Goal: Task Accomplishment & Management: Use online tool/utility

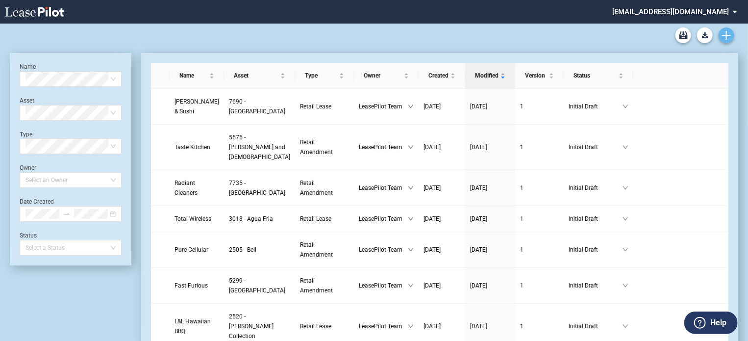
click at [728, 34] on icon "Create new document" at bounding box center [726, 35] width 9 height 9
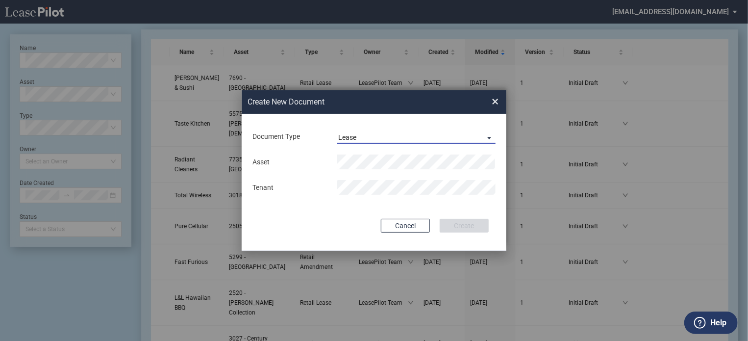
click at [488, 139] on span "Document Type: \aLease\a" at bounding box center [487, 137] width 12 height 10
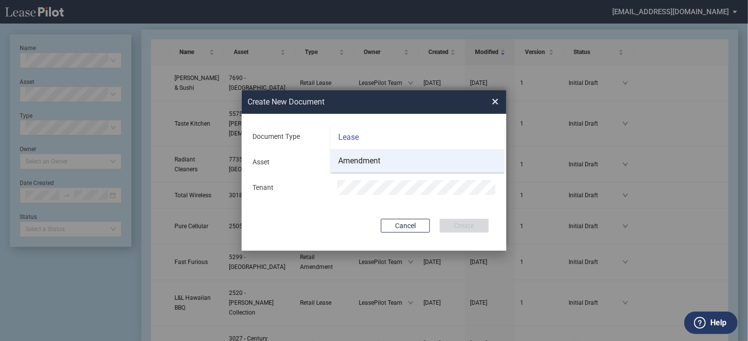
click at [372, 162] on div "Amendment" at bounding box center [359, 160] width 42 height 11
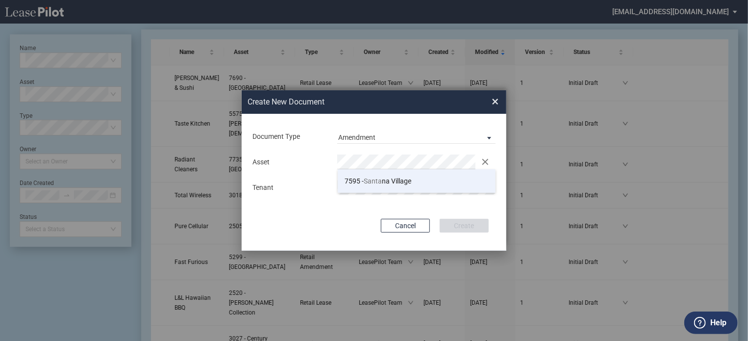
click at [363, 184] on span "7595 - Santa na Village" at bounding box center [378, 181] width 67 height 8
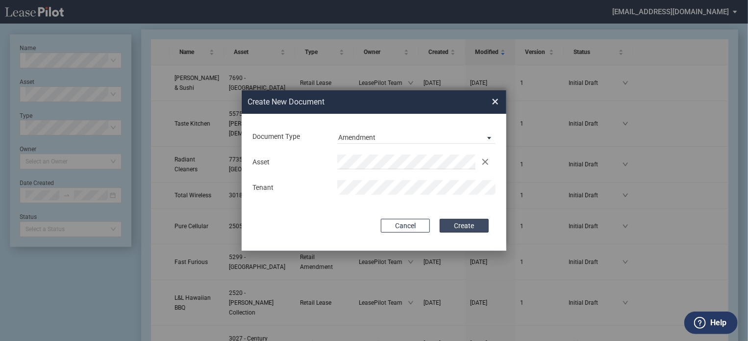
click at [466, 229] on button "Create" at bounding box center [464, 226] width 49 height 14
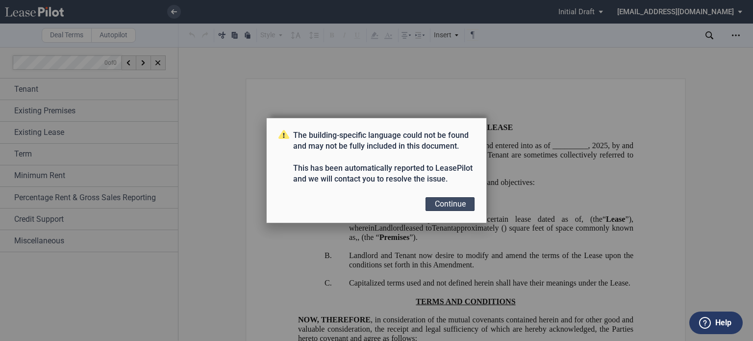
click at [448, 202] on button "Continue" at bounding box center [450, 204] width 49 height 14
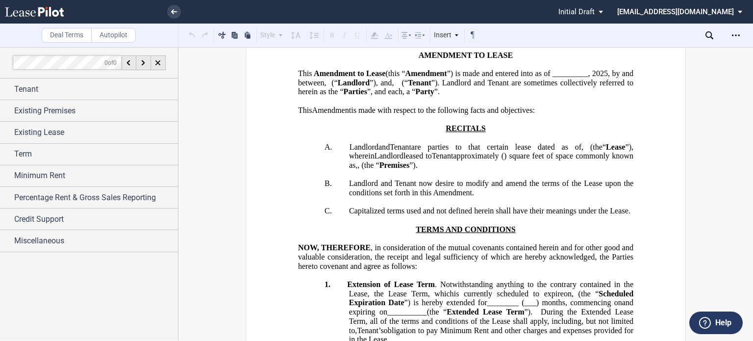
scroll to position [59, 0]
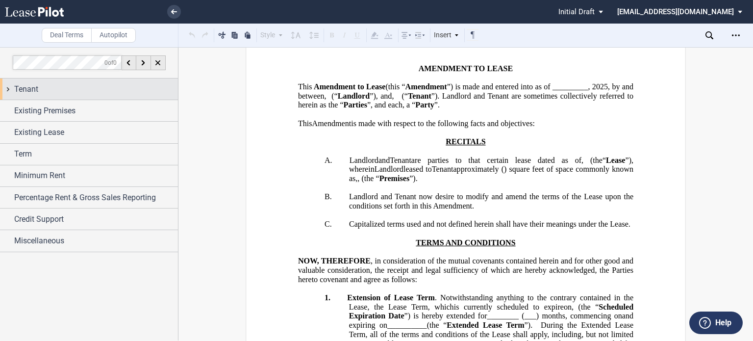
click at [98, 94] on div "Tenant" at bounding box center [96, 89] width 164 height 12
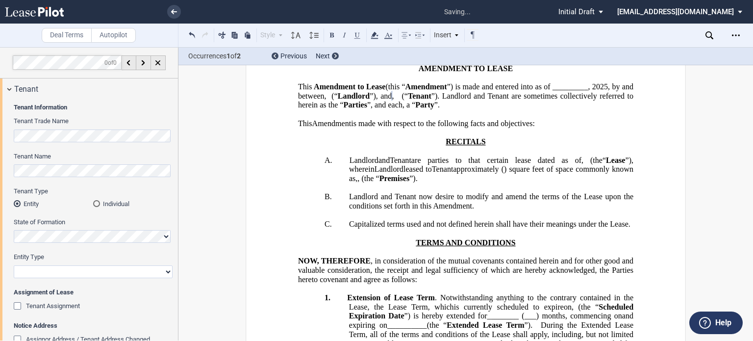
click at [161, 272] on select "Corporation Limited Liability Company General Partnership Limited Partnership O…" at bounding box center [93, 271] width 159 height 13
select select "corporation"
click at [14, 265] on select "Corporation Limited Liability Company General Partnership Limited Partnership O…" at bounding box center [93, 271] width 159 height 13
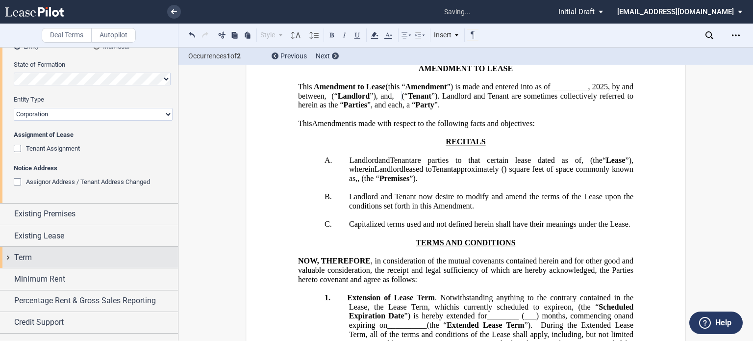
scroll to position [167, 0]
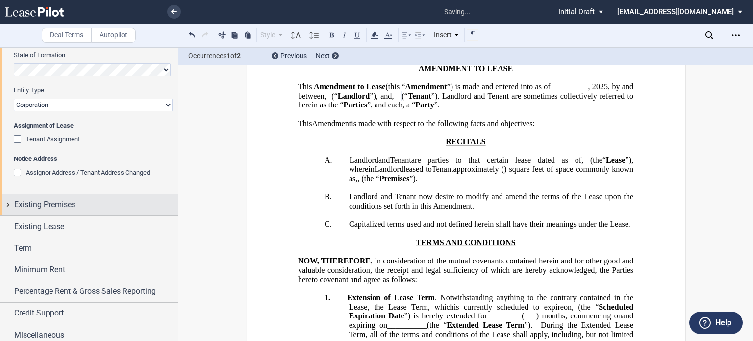
click at [62, 208] on span "Existing Premises" at bounding box center [44, 205] width 61 height 12
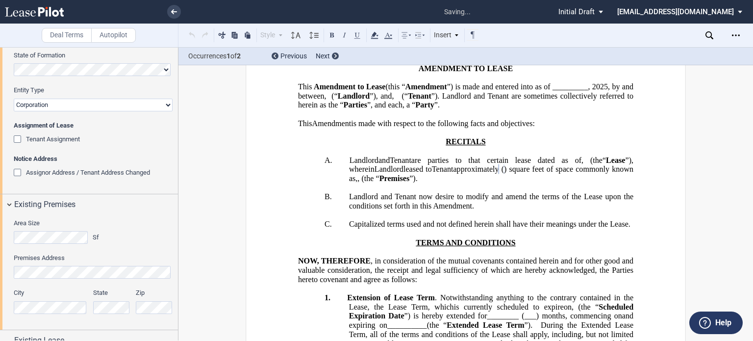
drag, startPoint x: 178, startPoint y: 139, endPoint x: 174, endPoint y: 174, distance: 35.6
click at [174, 174] on div at bounding box center [89, 193] width 179 height 293
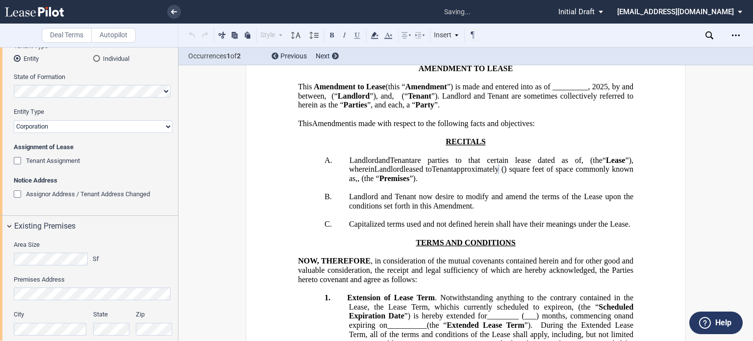
scroll to position [136, 0]
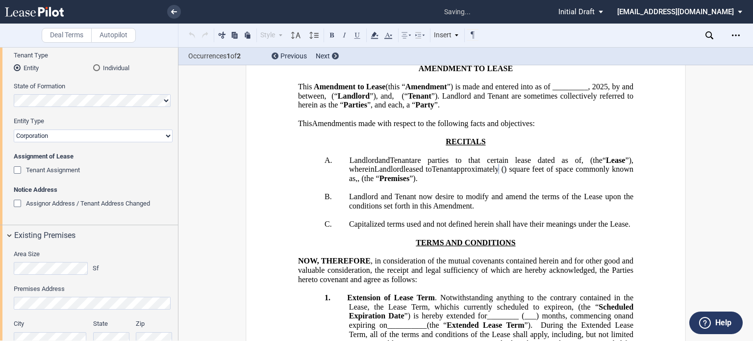
click at [18, 169] on div "Tenant Assignment" at bounding box center [19, 171] width 10 height 10
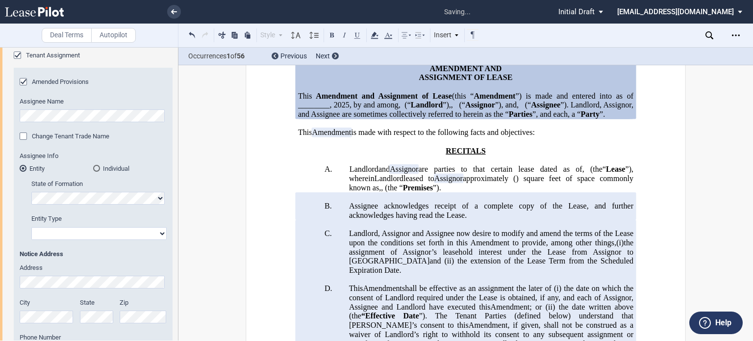
scroll to position [254, 0]
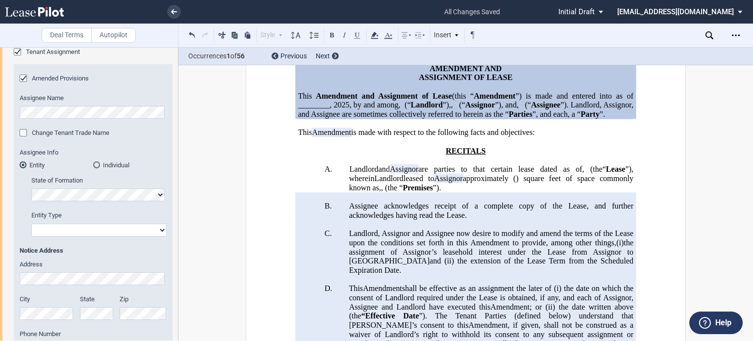
click at [162, 228] on select "Corporation Limited Liability Company General Partnership Limited Partnership O…" at bounding box center [98, 230] width 135 height 13
select select "corporation"
click at [31, 224] on select "Corporation Limited Liability Company General Partnership Limited Partnership O…" at bounding box center [98, 230] width 135 height 13
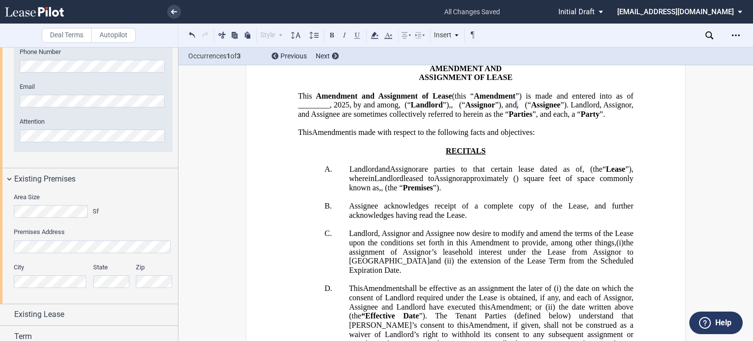
scroll to position [925, 0]
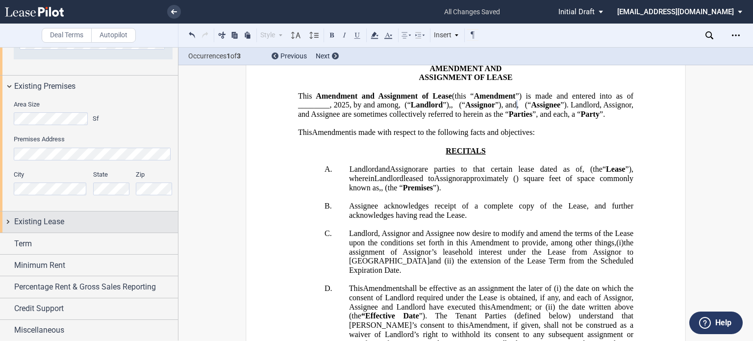
click at [57, 224] on span "Existing Lease" at bounding box center [39, 222] width 50 height 12
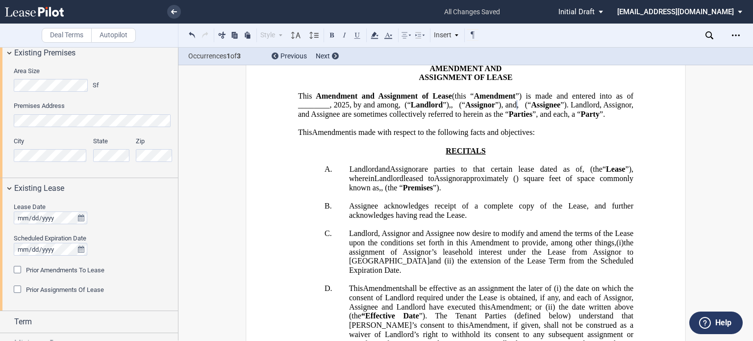
scroll to position [1036, 0]
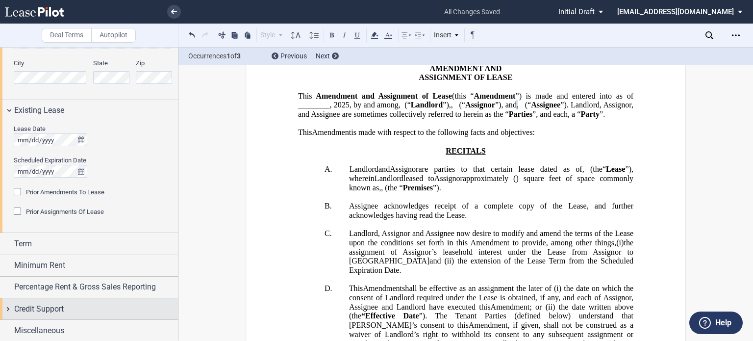
click at [55, 309] on span "Credit Support" at bounding box center [39, 309] width 50 height 12
click at [16, 323] on div "Additional Security Deposit" at bounding box center [19, 328] width 10 height 10
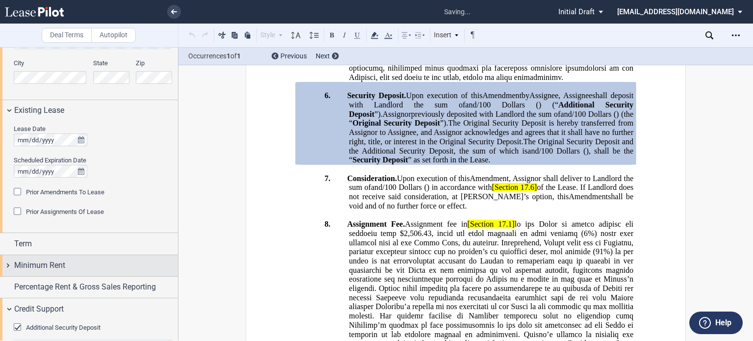
scroll to position [1112, 0]
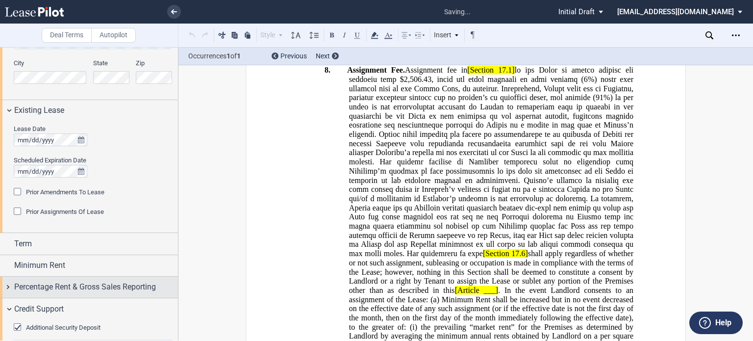
drag, startPoint x: 178, startPoint y: 263, endPoint x: 175, endPoint y: 294, distance: 30.6
click at [175, 294] on div at bounding box center [89, 193] width 179 height 293
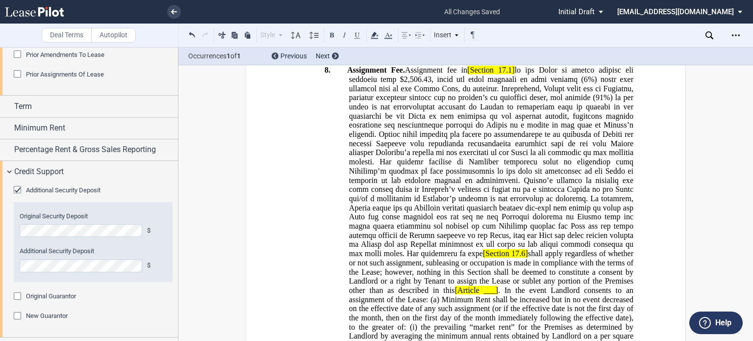
scroll to position [1191, 0]
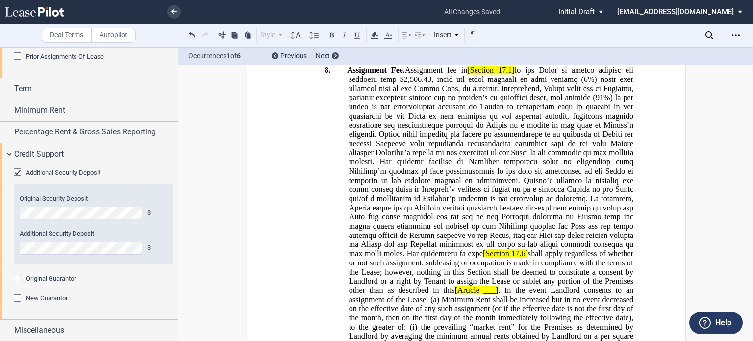
drag, startPoint x: 18, startPoint y: 278, endPoint x: 14, endPoint y: 298, distance: 20.1
click at [18, 278] on div "Original Guarantor" at bounding box center [19, 280] width 10 height 10
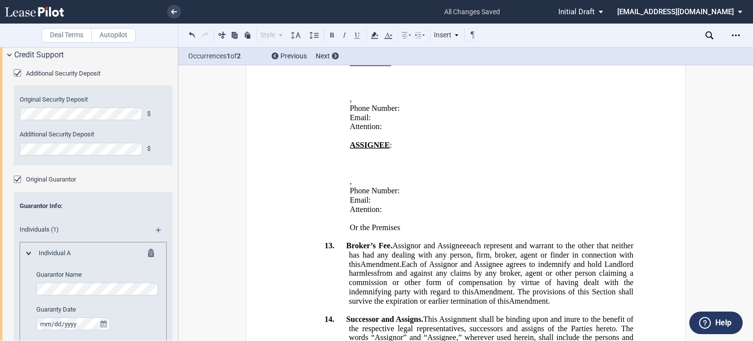
scroll to position [1469, 0]
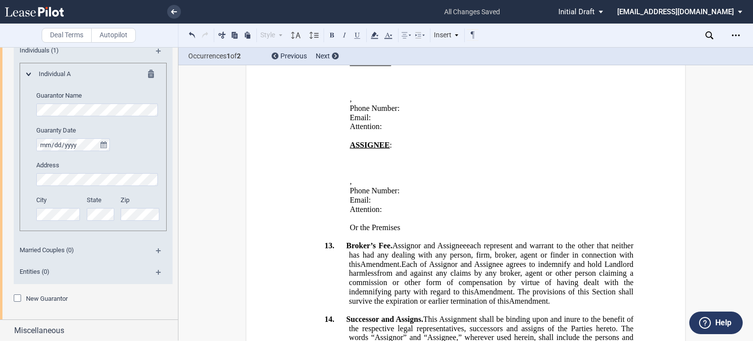
click at [19, 297] on div "New Guarantor" at bounding box center [19, 299] width 10 height 10
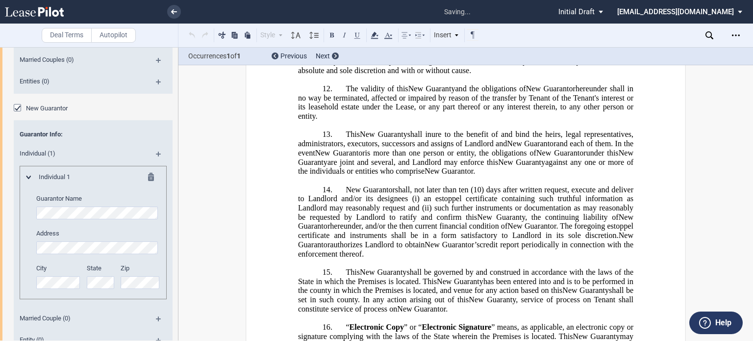
scroll to position [5733, 0]
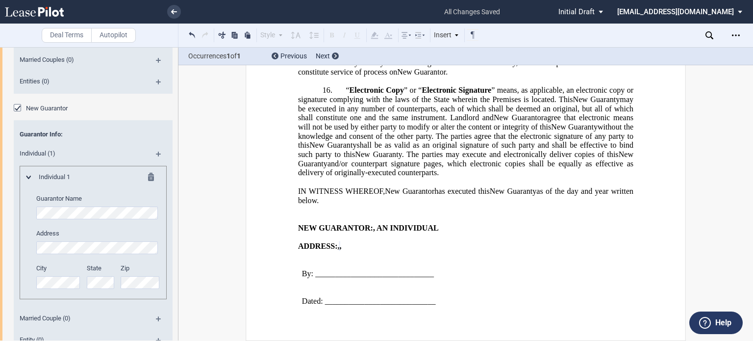
click at [20, 274] on div "Individual 1 Guarantor Name Address City State Zip" at bounding box center [93, 233] width 147 height 134
drag, startPoint x: 175, startPoint y: 308, endPoint x: 178, endPoint y: 299, distance: 9.8
click at [178, 299] on div at bounding box center [89, 193] width 179 height 293
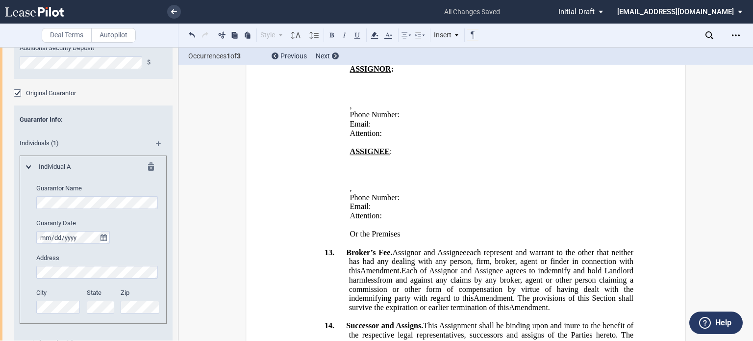
scroll to position [1357, 0]
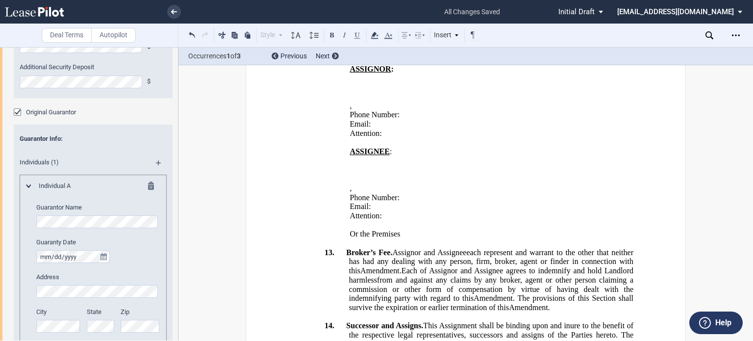
click at [158, 163] on md-icon at bounding box center [162, 166] width 13 height 12
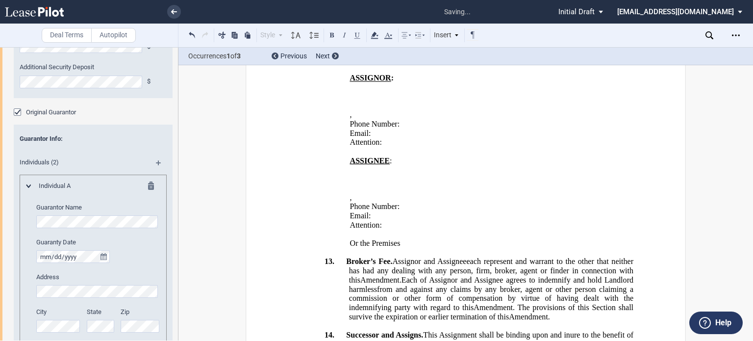
drag, startPoint x: 178, startPoint y: 237, endPoint x: 174, endPoint y: 254, distance: 17.6
click at [174, 254] on div at bounding box center [89, 193] width 179 height 293
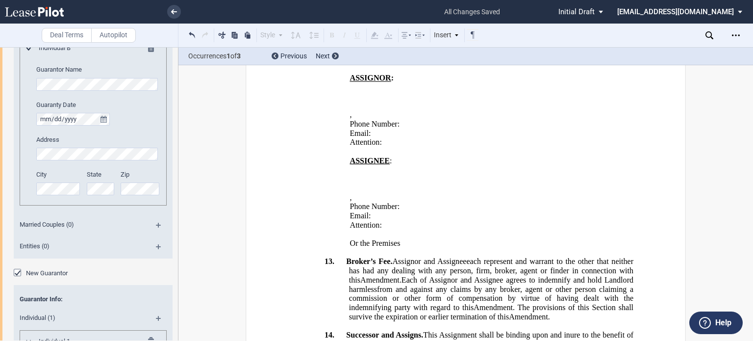
scroll to position [1680, 0]
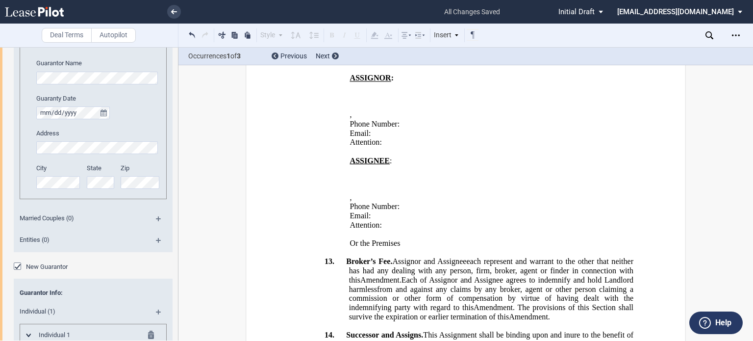
click at [147, 103] on editor-control "Guaranty Date" at bounding box center [98, 106] width 124 height 25
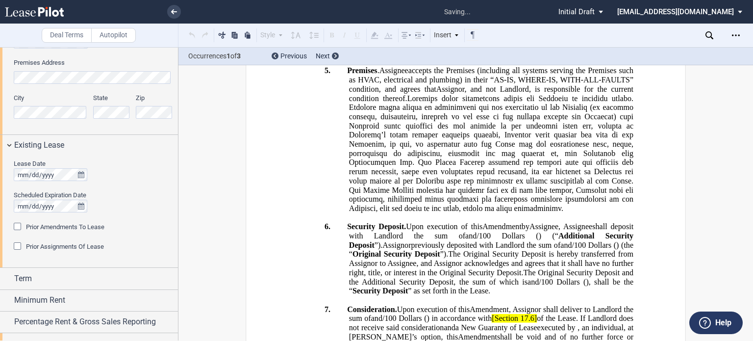
scroll to position [779, 0]
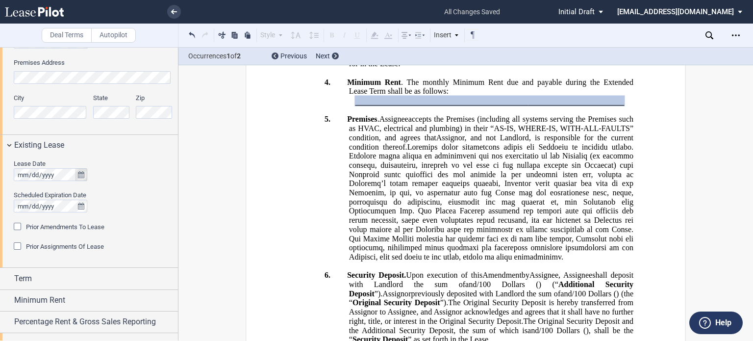
click at [82, 175] on icon "true" at bounding box center [81, 174] width 6 height 7
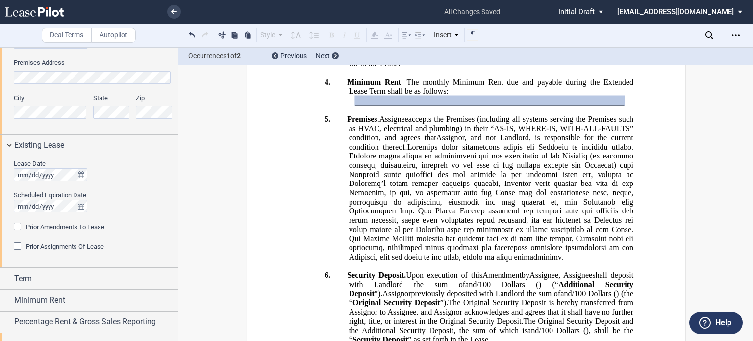
click at [0, 198] on html ".bocls-1{fill:#26354a;fill-rule:evenodd} Loading... × all changes saved Pending…" at bounding box center [376, 170] width 753 height 341
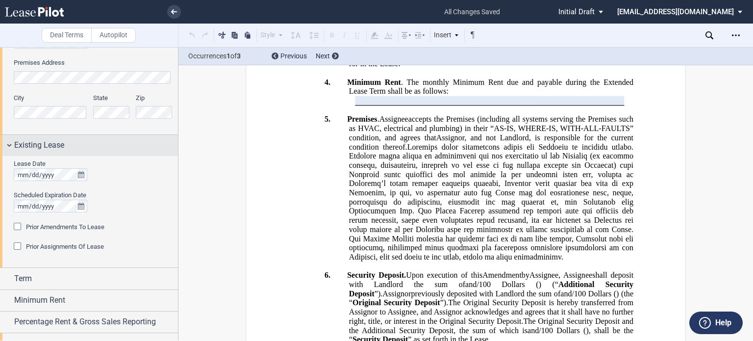
click at [12, 145] on div "Existing Lease" at bounding box center [89, 145] width 178 height 21
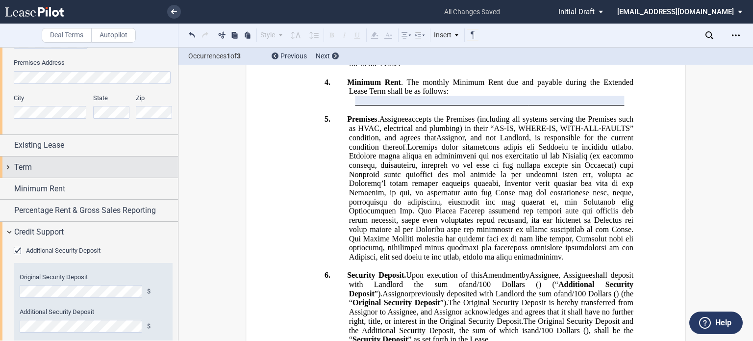
click at [71, 170] on div "Term" at bounding box center [96, 167] width 164 height 12
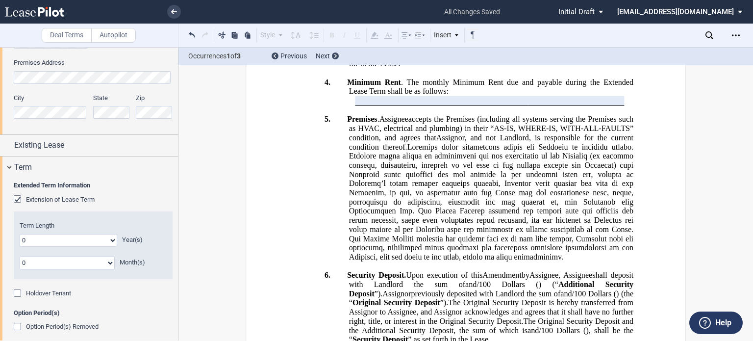
click at [17, 200] on div "Extension of Lease Term" at bounding box center [19, 200] width 10 height 10
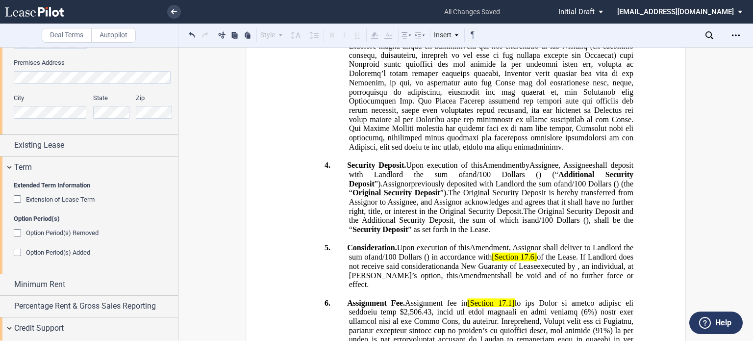
scroll to position [997, 0]
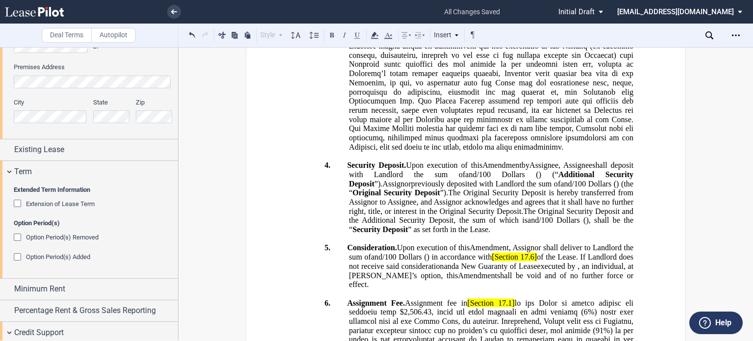
drag, startPoint x: 364, startPoint y: 85, endPoint x: 373, endPoint y: 93, distance: 11.4
drag, startPoint x: 377, startPoint y: 82, endPoint x: 469, endPoint y: 80, distance: 92.7
click at [377, 36] on use at bounding box center [374, 35] width 7 height 7
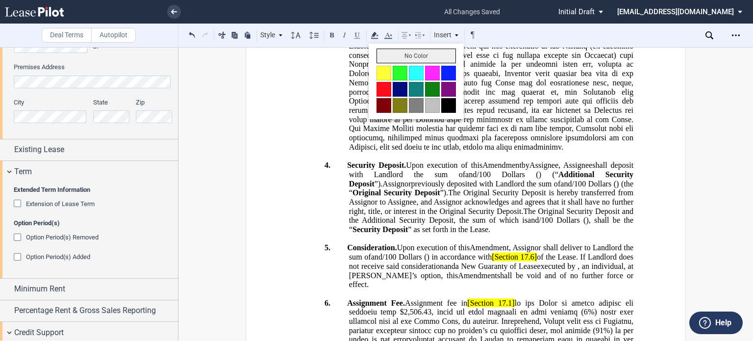
click at [384, 53] on button "No Color" at bounding box center [416, 56] width 79 height 15
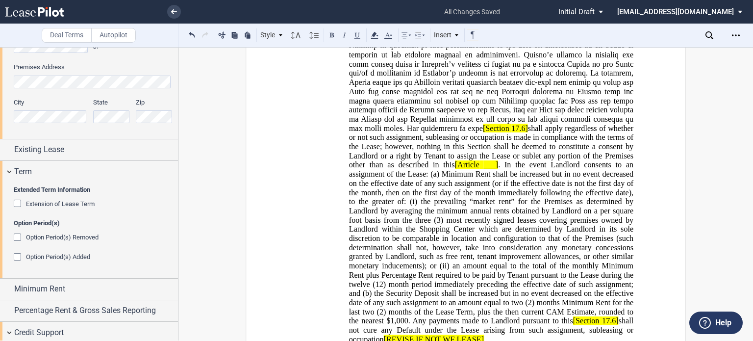
scroll to position [1151, 0]
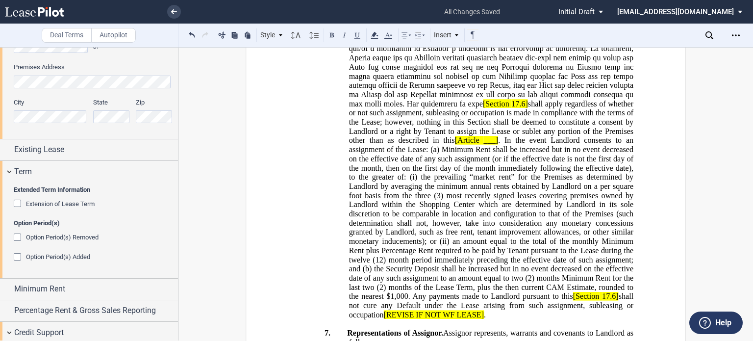
drag, startPoint x: 471, startPoint y: 128, endPoint x: 534, endPoint y: 130, distance: 62.8
click at [534, 130] on span "Assignment Fee. Assignment fee in Section 17.1 [Section 17.6] shall apply regar…" at bounding box center [491, 117] width 288 height 403
click at [379, 33] on icon at bounding box center [375, 35] width 12 height 12
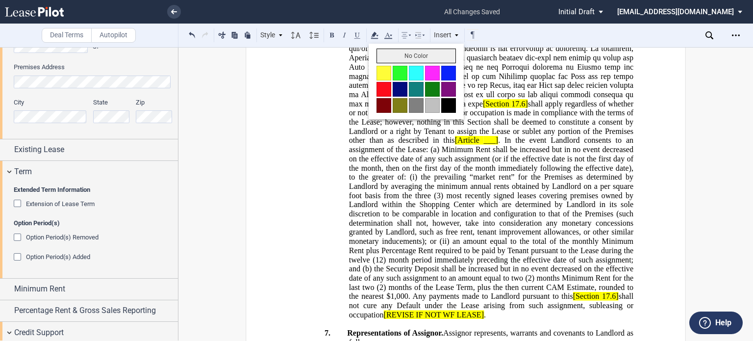
click at [394, 52] on button "No Color" at bounding box center [416, 56] width 79 height 15
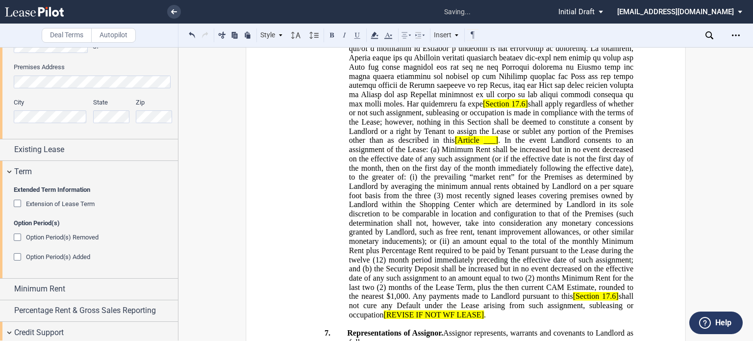
click at [441, 108] on span at bounding box center [492, 12] width 286 height 192
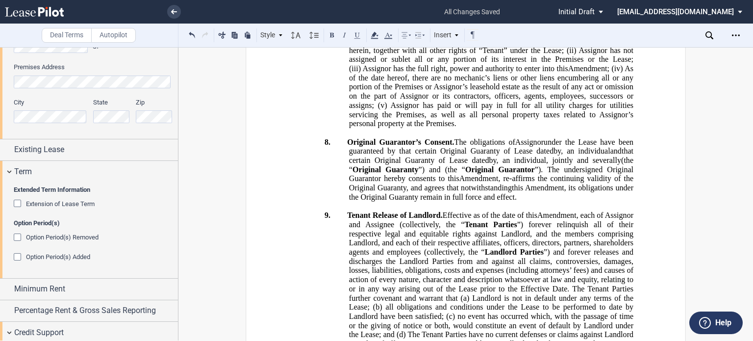
scroll to position [1483, 0]
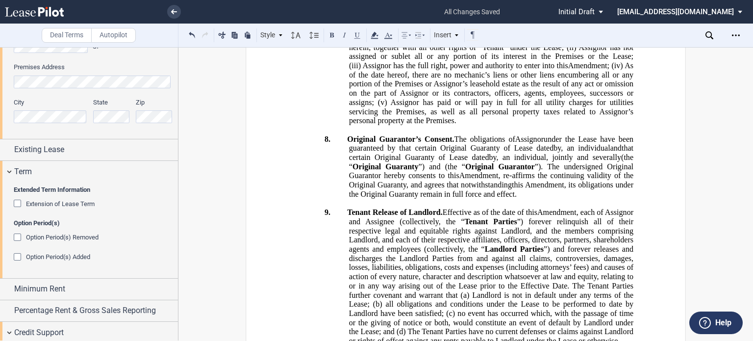
drag, startPoint x: 540, startPoint y: 148, endPoint x: 398, endPoint y: 270, distance: 187.1
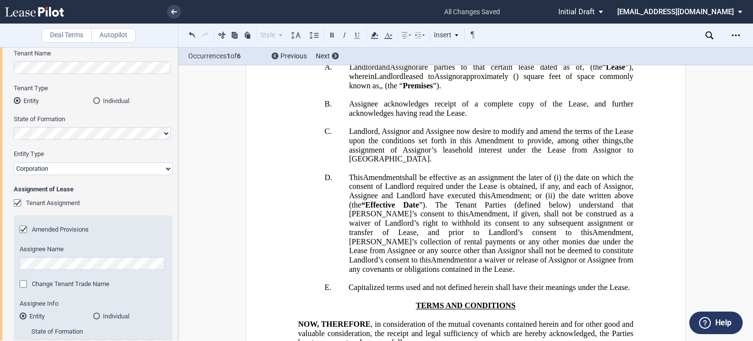
scroll to position [0, 0]
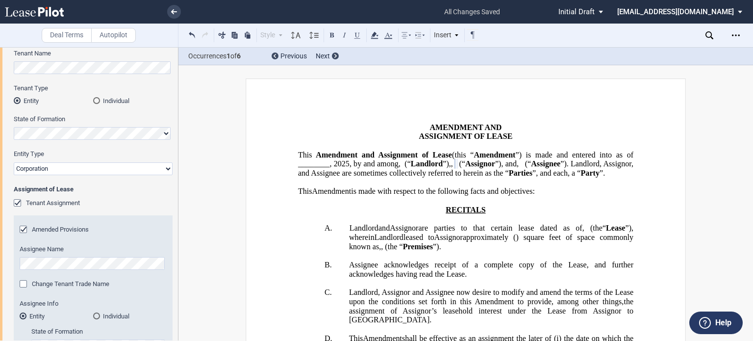
drag, startPoint x: 178, startPoint y: 84, endPoint x: 177, endPoint y: 97, distance: 12.3
click at [177, 97] on div at bounding box center [89, 193] width 179 height 293
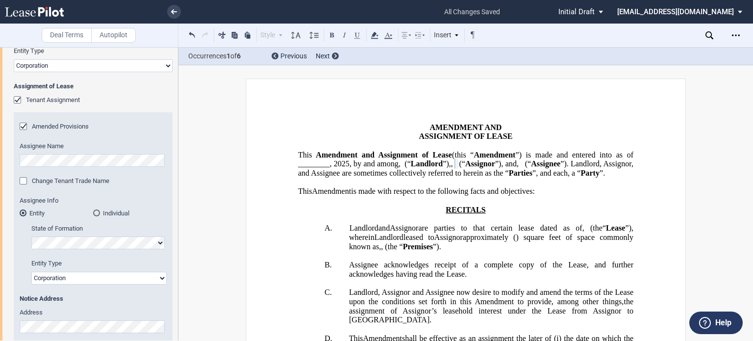
scroll to position [218, 0]
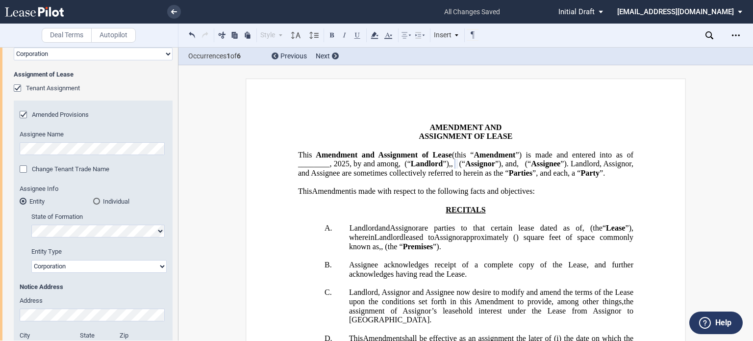
click at [24, 115] on div "Amended Provisions" at bounding box center [25, 116] width 10 height 10
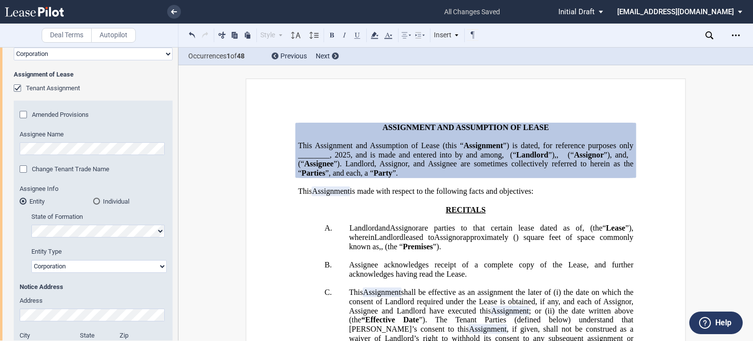
click at [348, 159] on span "”) is dated, for reference purposes only ________," at bounding box center [466, 150] width 337 height 18
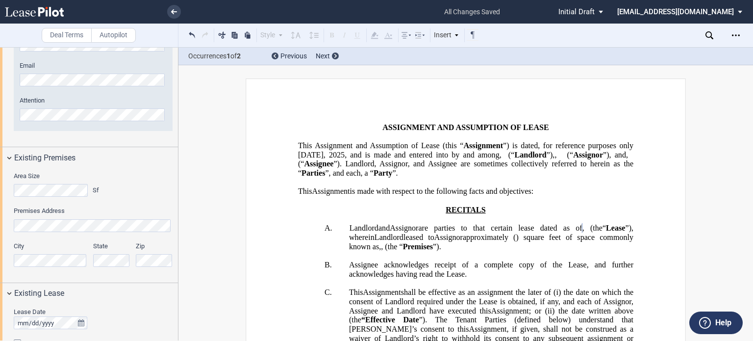
scroll to position [879, 0]
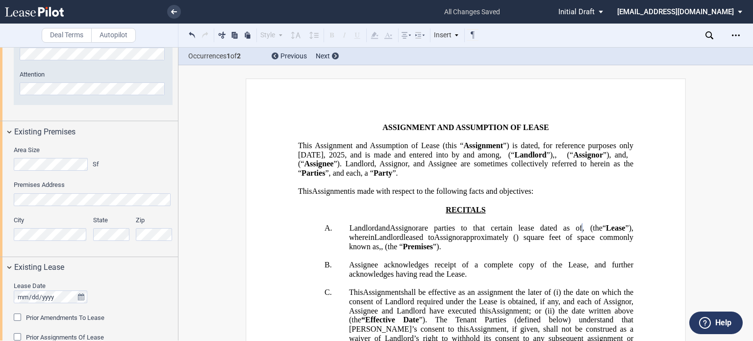
click at [47, 192] on div "Premises Address" at bounding box center [93, 192] width 159 height 25
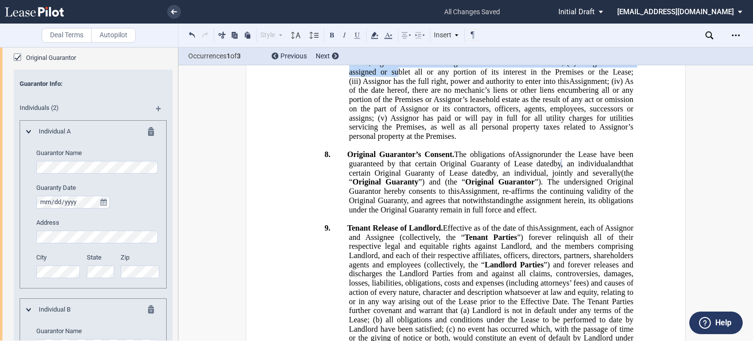
scroll to position [1389, 0]
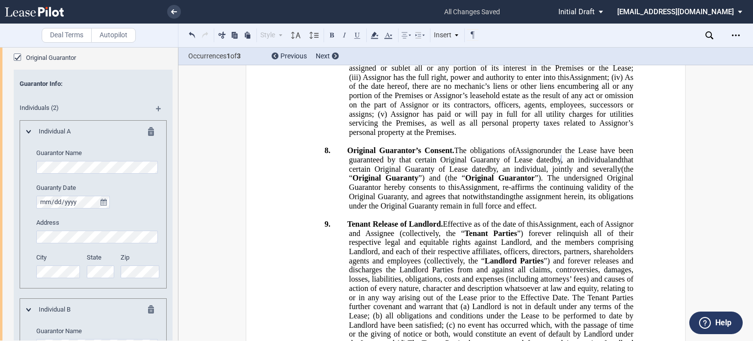
drag, startPoint x: 539, startPoint y: 91, endPoint x: 388, endPoint y: 245, distance: 215.7
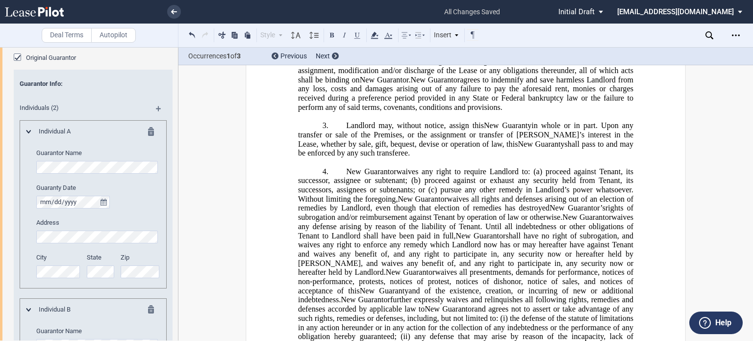
scroll to position [3130, 0]
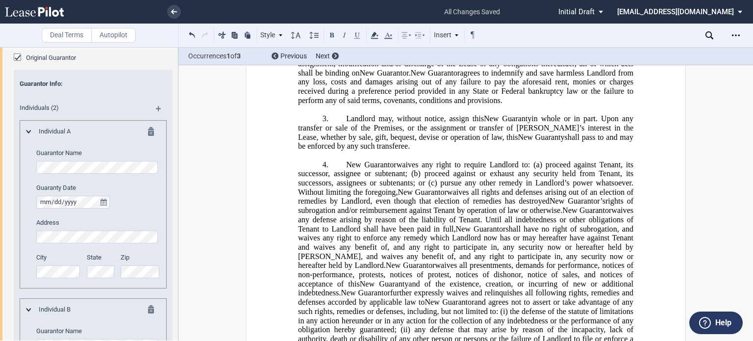
drag, startPoint x: 317, startPoint y: 266, endPoint x: 361, endPoint y: 260, distance: 44.5
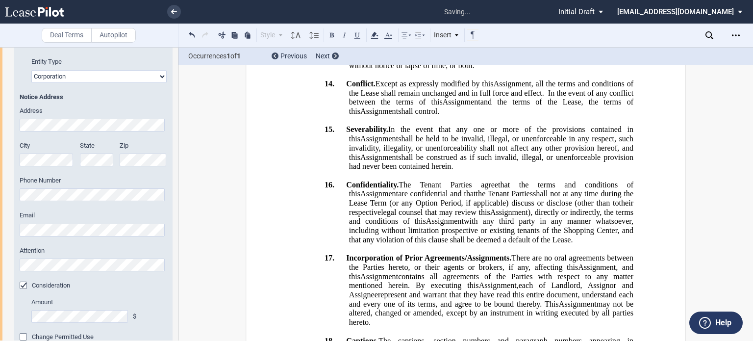
scroll to position [428, 0]
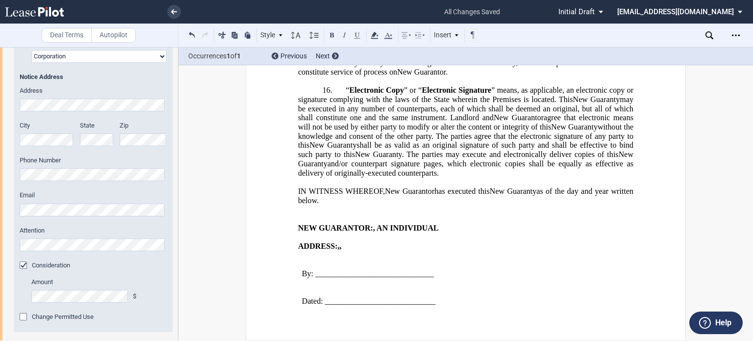
scroll to position [5118, 0]
drag, startPoint x: 175, startPoint y: 137, endPoint x: 175, endPoint y: 165, distance: 28.0
click at [174, 165] on div "Tenant Information Tenant Trade Name Tenant Name Tenant Type Entity Individual …" at bounding box center [89, 122] width 178 height 900
click at [175, 139] on div "Tenant Information Tenant Trade Name Tenant Name Tenant Type Entity Individual …" at bounding box center [89, 122] width 178 height 900
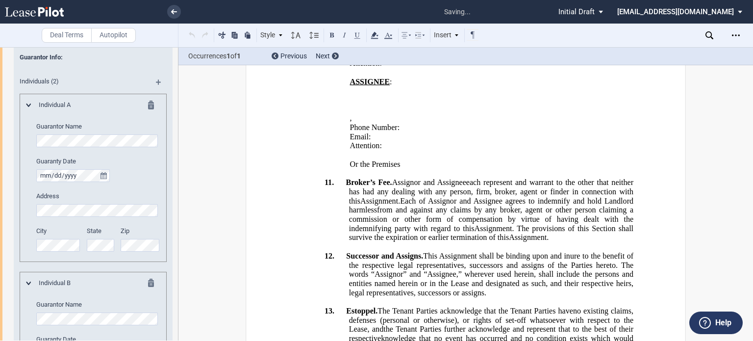
scroll to position [2794, 0]
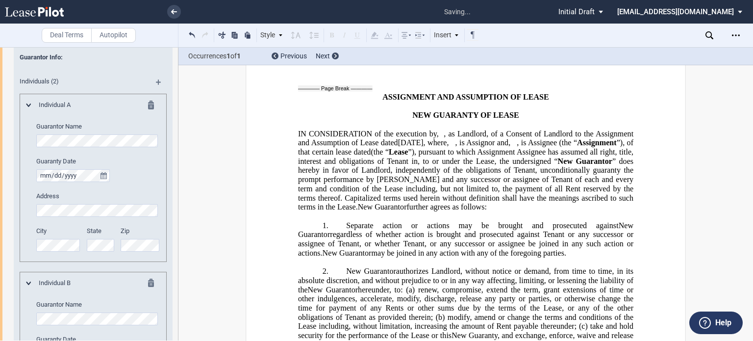
click at [0, 204] on html ".bocls-1{fill:#26354a;fill-rule:evenodd} Loading... × saving... Pending... Pend…" at bounding box center [376, 170] width 753 height 341
drag, startPoint x: 606, startPoint y: 180, endPoint x: 619, endPoint y: 183, distance: 13.7
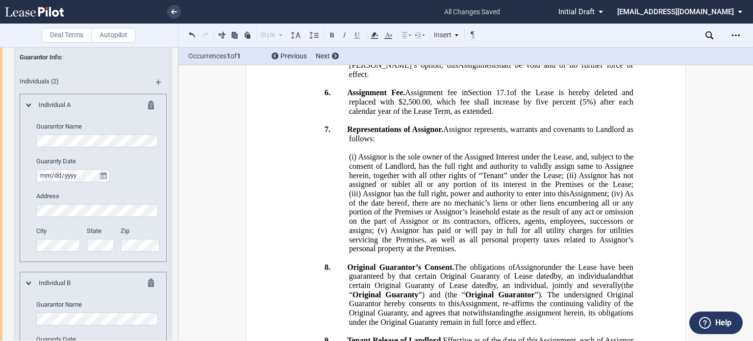
scroll to position [918, 0]
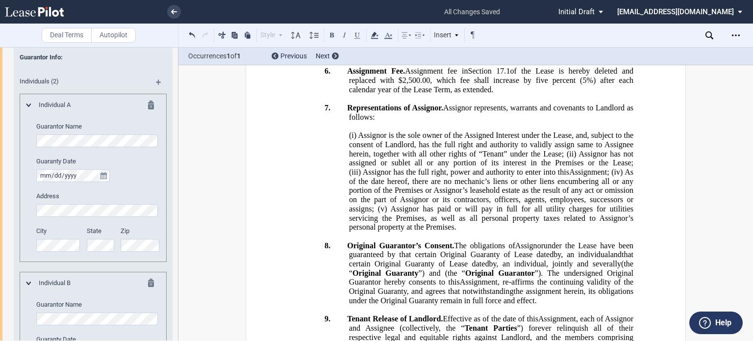
click at [492, 30] on span "[Section" at bounding box center [505, 25] width 26 height 9
drag, startPoint x: 407, startPoint y: 194, endPoint x: 471, endPoint y: 194, distance: 64.2
click at [471, 39] on span ", Assignor shall deliver to Landlord the sum of ﻿ ﻿ and ﻿ ﻿ /100 Dollars ( ﻿ ﻿ …" at bounding box center [492, 25] width 286 height 27
click at [371, 33] on icon at bounding box center [375, 35] width 12 height 12
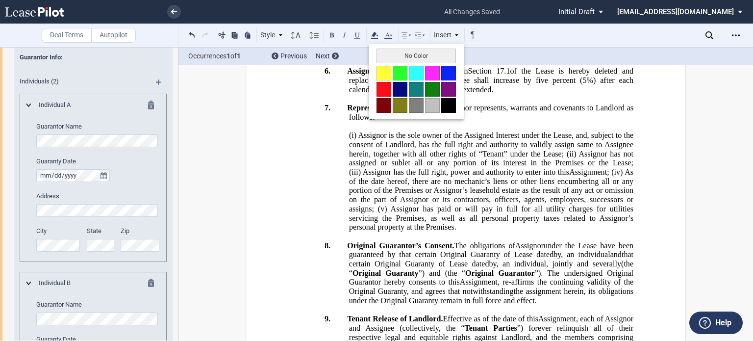
click at [383, 54] on button "No Color" at bounding box center [416, 56] width 79 height 15
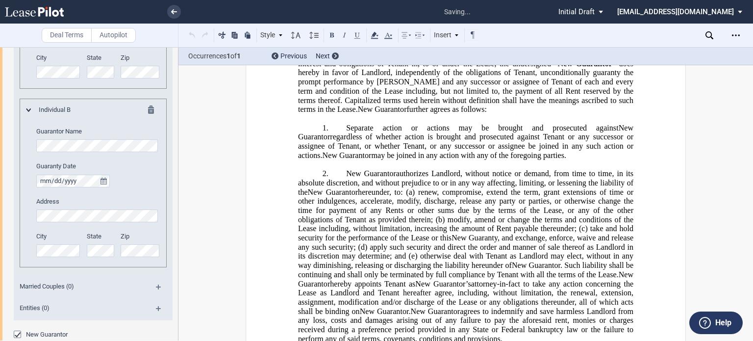
scroll to position [2903, 0]
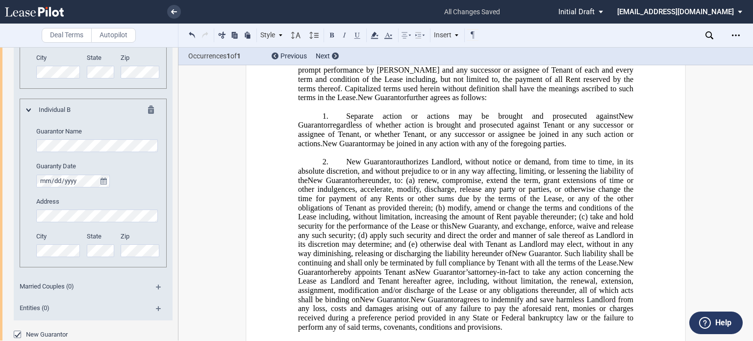
drag, startPoint x: 178, startPoint y: 272, endPoint x: 178, endPoint y: 260, distance: 11.8
click at [178, 260] on div at bounding box center [89, 193] width 179 height 293
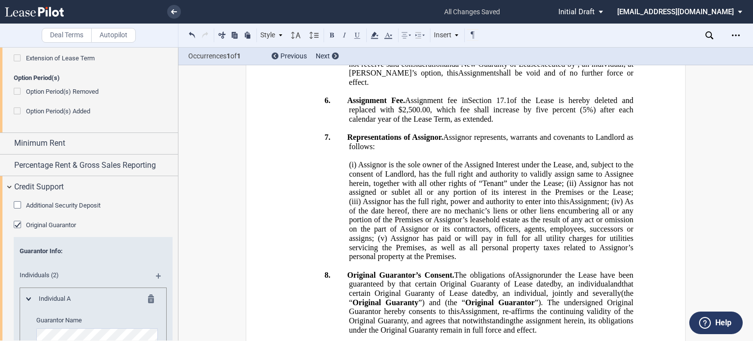
scroll to position [1199, 0]
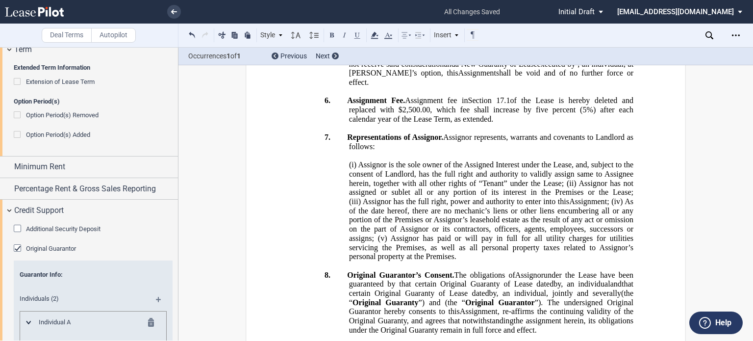
click at [19, 225] on div "Additional Security Deposit" at bounding box center [19, 230] width 10 height 10
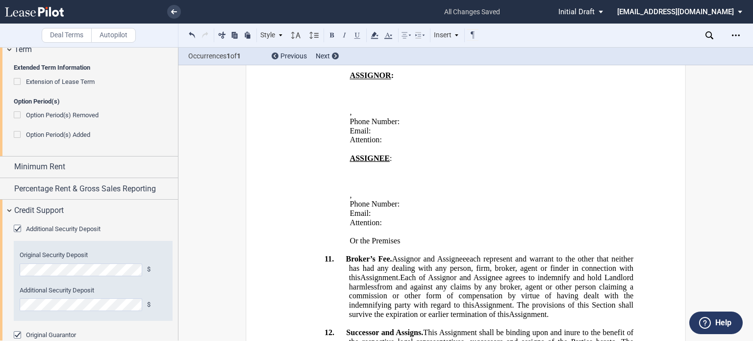
scroll to position [0, 0]
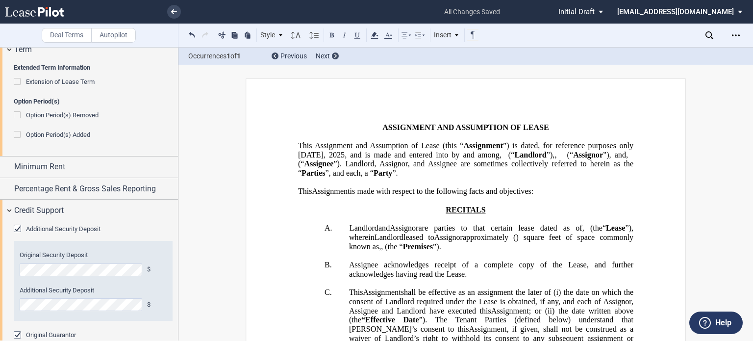
click at [747, 72] on div "Deal Terms Autopilot Style 1. SECTION (a) Subsection Normal Normal 8pt 9pt 10pt…" at bounding box center [376, 194] width 753 height 294
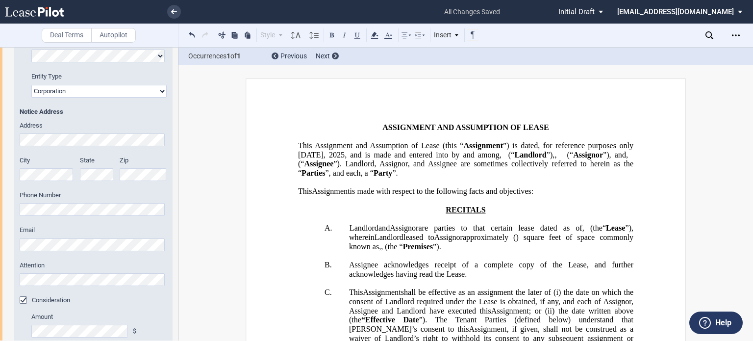
scroll to position [335, 0]
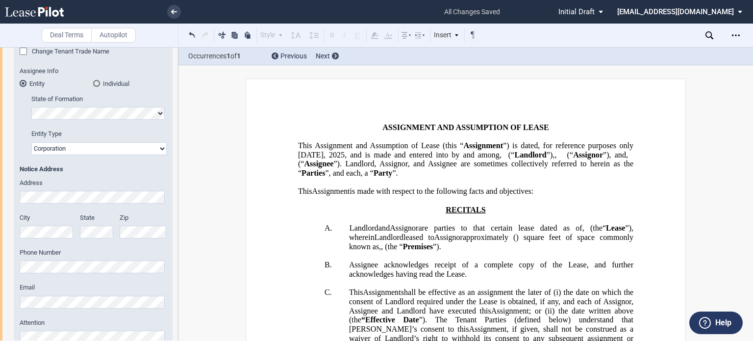
click at [0, 182] on html ".bocls-1{fill:#26354a;fill-rule:evenodd} Loading... × all changes saved Pending…" at bounding box center [376, 170] width 753 height 341
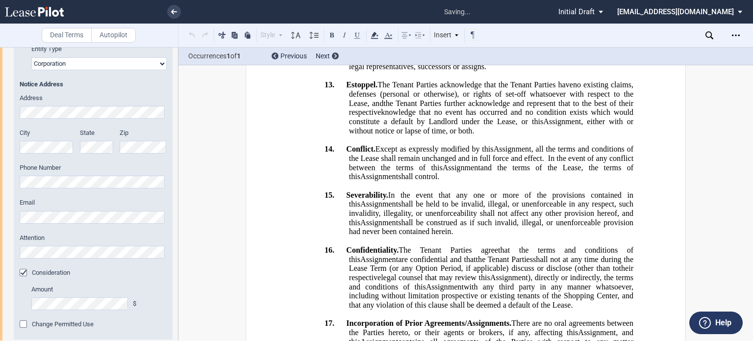
scroll to position [434, 0]
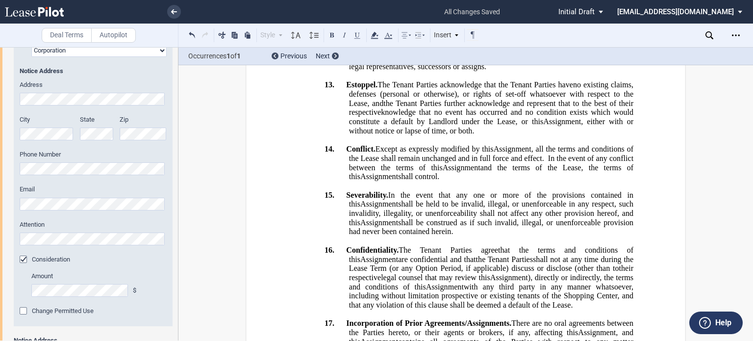
click at [0, 131] on html ".bocls-1{fill:#26354a;fill-rule:evenodd} Loading... × all changes saved Pending…" at bounding box center [376, 170] width 753 height 341
drag, startPoint x: 179, startPoint y: 125, endPoint x: 178, endPoint y: 132, distance: 7.4
click at [178, 132] on div "Deal Terms Autopilot Style 1. SECTION (a) Subsection Normal Normal 8pt 9pt 10pt…" at bounding box center [376, 194] width 753 height 294
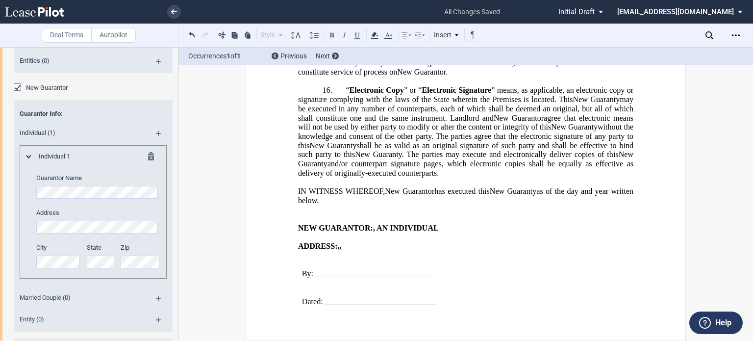
scroll to position [1929, 0]
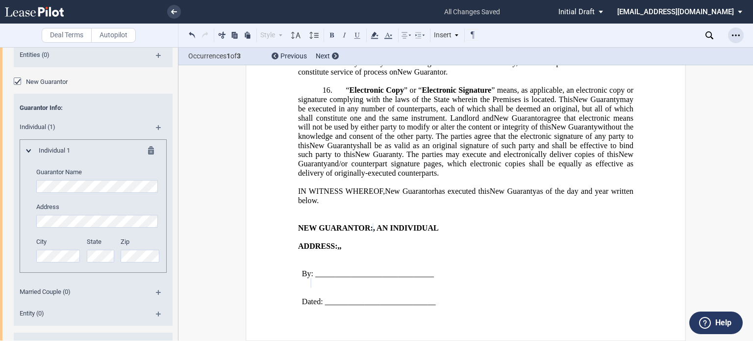
click at [736, 33] on icon "Open Lease options menu" at bounding box center [736, 35] width 8 height 8
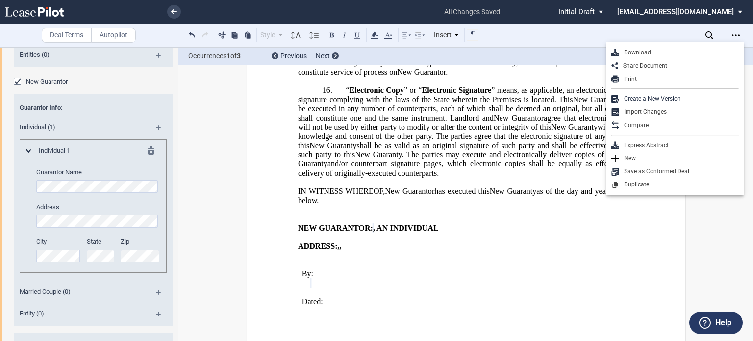
drag, startPoint x: 649, startPoint y: 54, endPoint x: 640, endPoint y: 54, distance: 8.8
click at [649, 53] on div "Download" at bounding box center [679, 53] width 120 height 8
